Goal: Entertainment & Leisure: Browse casually

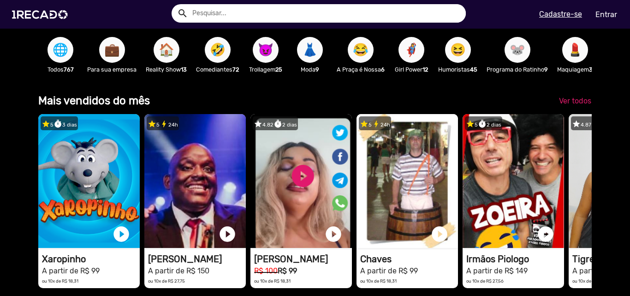
scroll to position [231, 0]
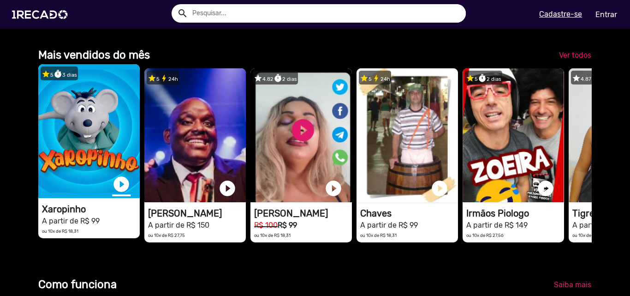
click at [122, 189] on link "play_circle_filled" at bounding box center [121, 184] width 18 height 18
click at [571, 59] on span "Ver todos" at bounding box center [575, 55] width 32 height 9
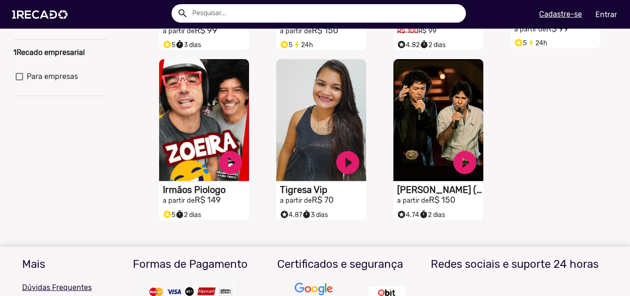
scroll to position [231, 0]
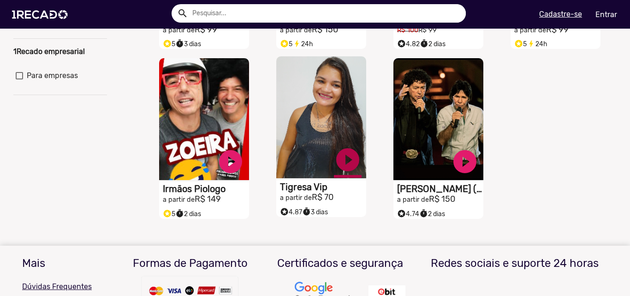
click at [343, 171] on link "play_circle_filled" at bounding box center [348, 160] width 28 height 28
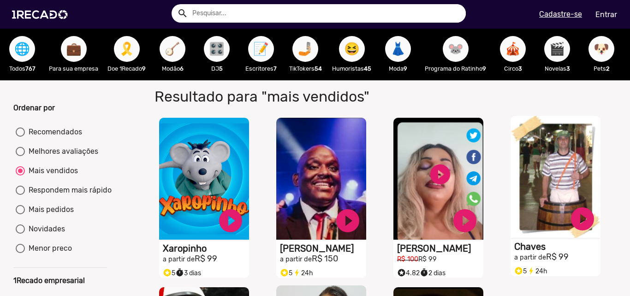
scroll to position [0, 0]
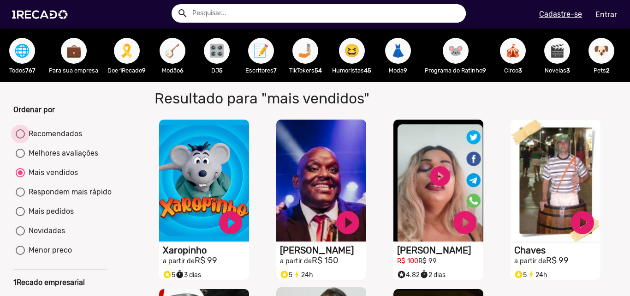
click at [42, 139] on div "Recomendados" at bounding box center [53, 133] width 57 height 11
click at [20, 139] on input "Recomendados" at bounding box center [20, 138] width 0 height 0
radio input "true"
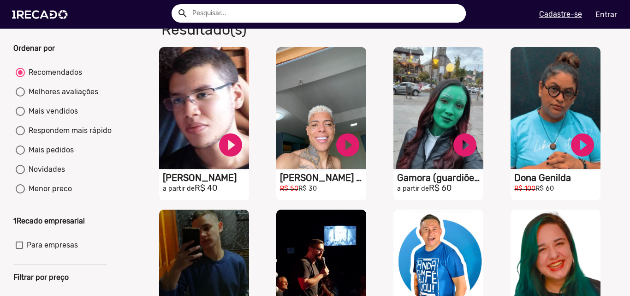
scroll to position [46, 0]
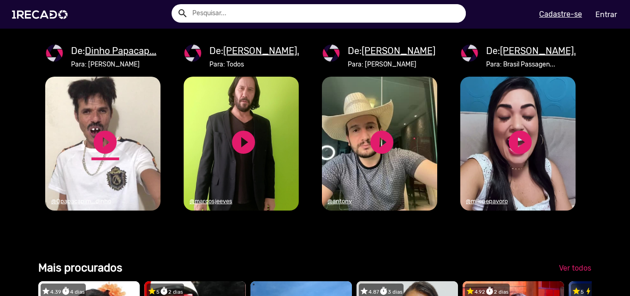
click at [105, 156] on link "play_circle_filled" at bounding box center [105, 142] width 28 height 28
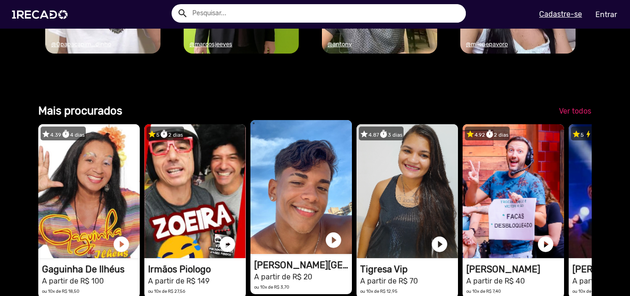
scroll to position [1153, 0]
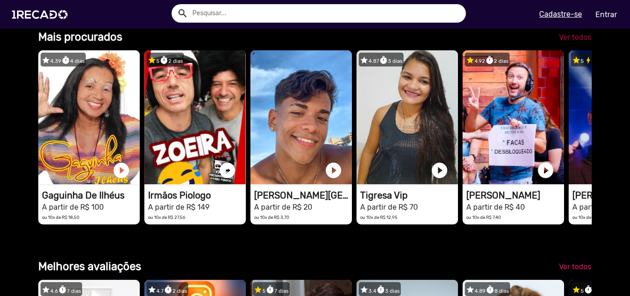
click at [559, 42] on span "Ver todos" at bounding box center [575, 37] width 32 height 9
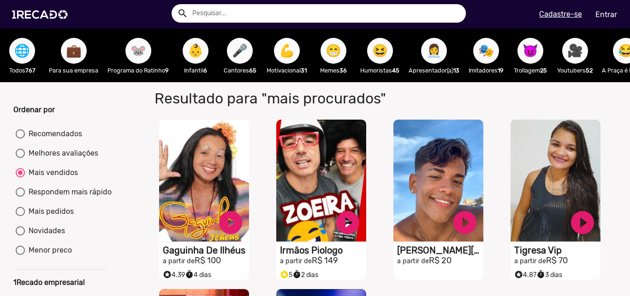
scroll to position [46, 0]
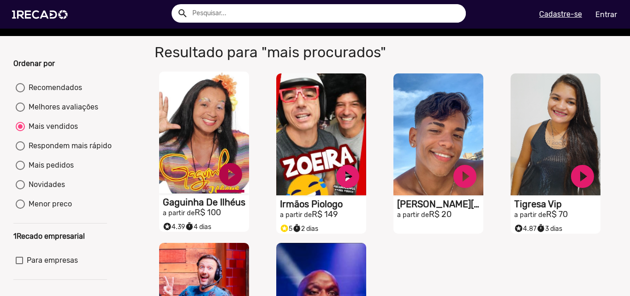
click at [231, 188] on link "play_circle_filled" at bounding box center [231, 174] width 28 height 28
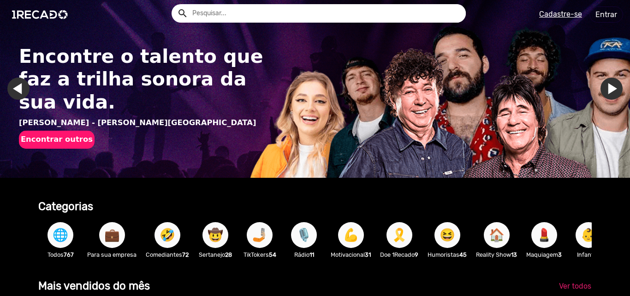
drag, startPoint x: 450, startPoint y: 211, endPoint x: 444, endPoint y: 207, distance: 7.9
